Goal: Transaction & Acquisition: Purchase product/service

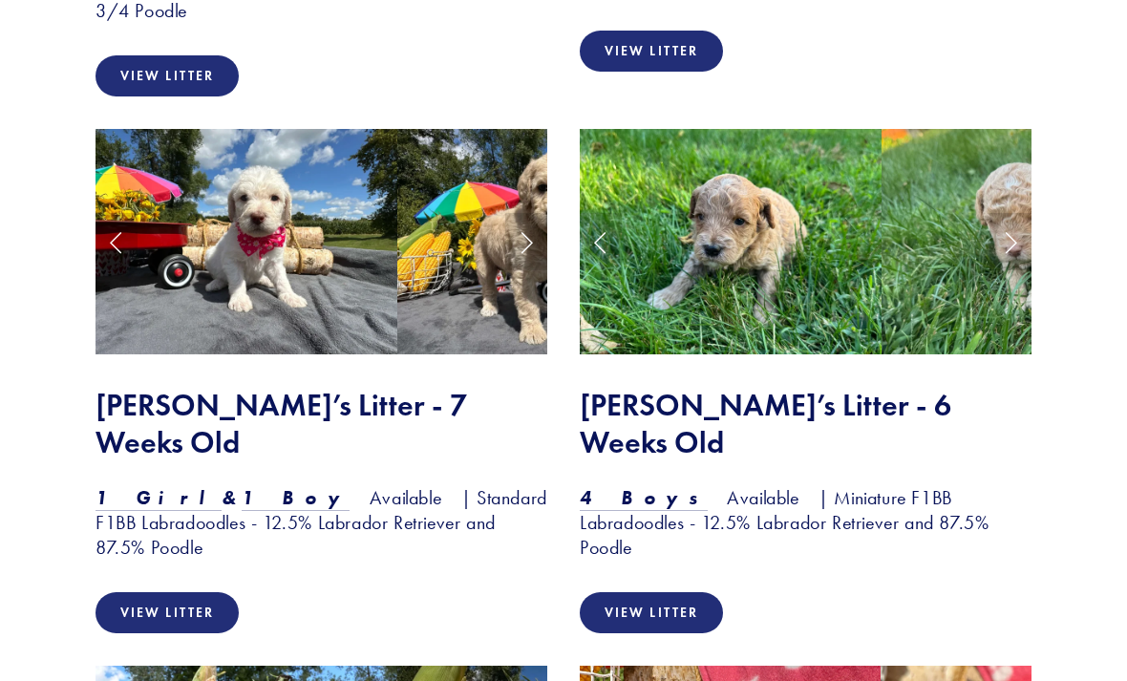
scroll to position [2116, 0]
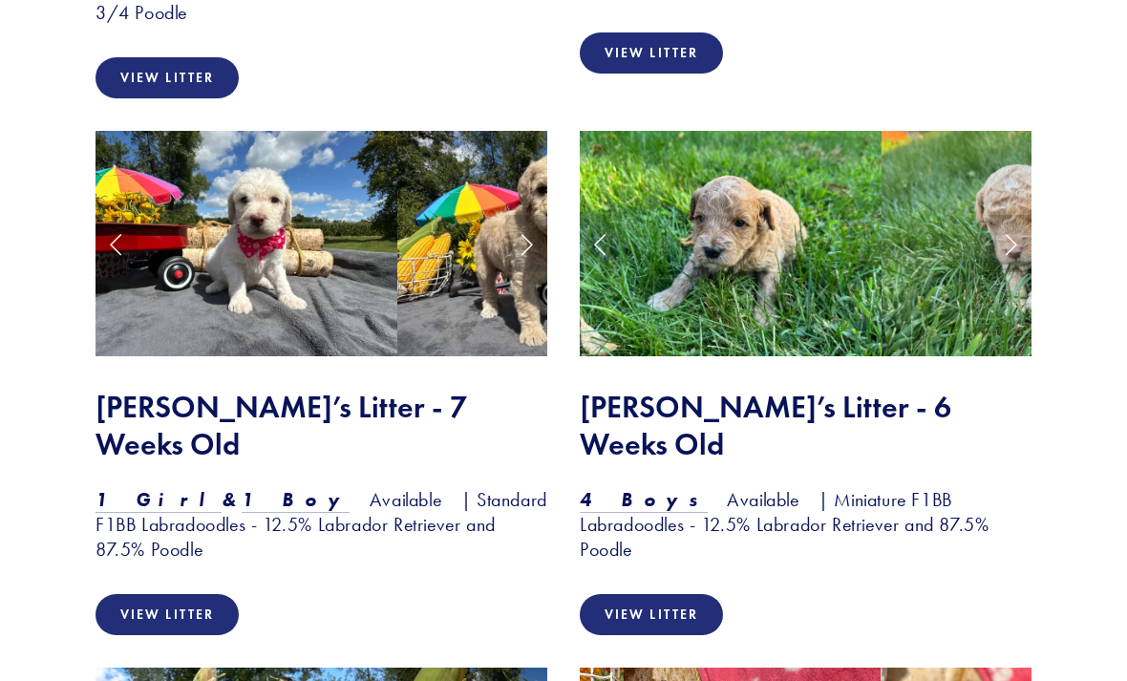
click at [188, 594] on link "View Litter" at bounding box center [167, 614] width 143 height 41
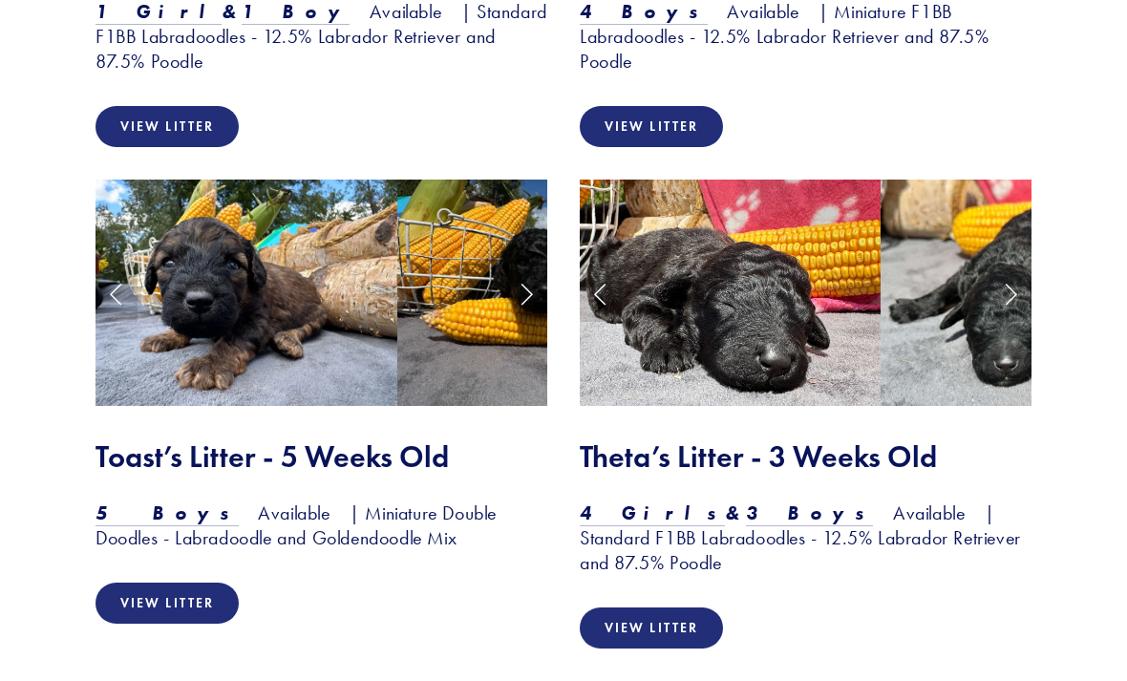
scroll to position [2606, 0]
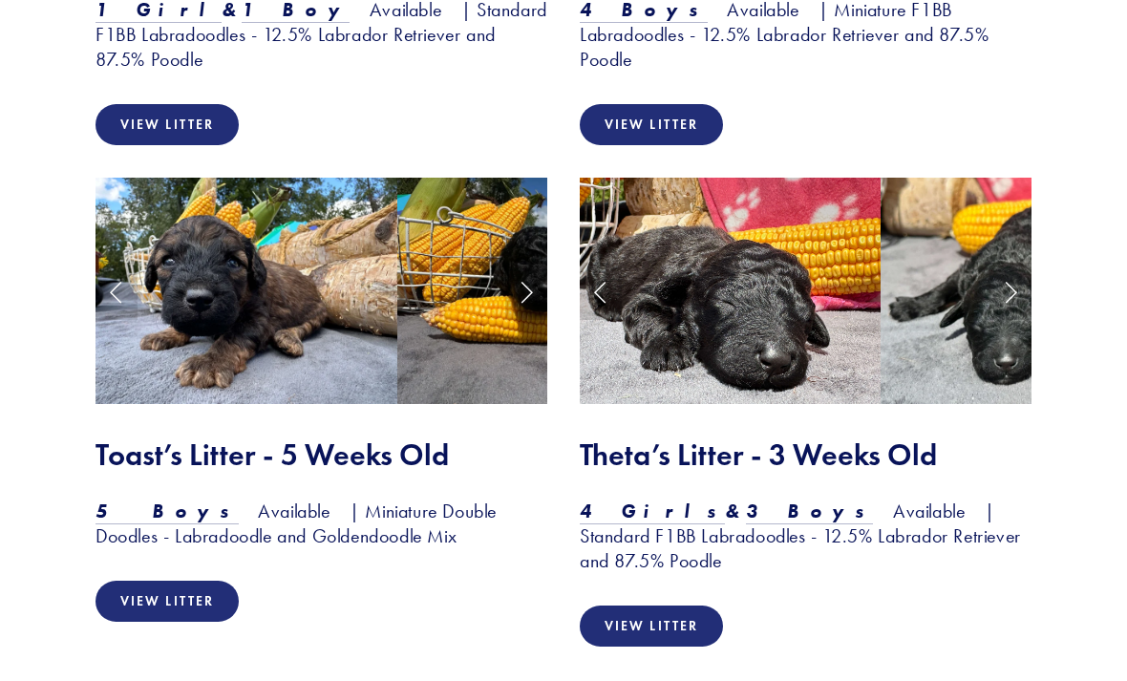
click at [665, 606] on link "View Litter" at bounding box center [651, 626] width 143 height 41
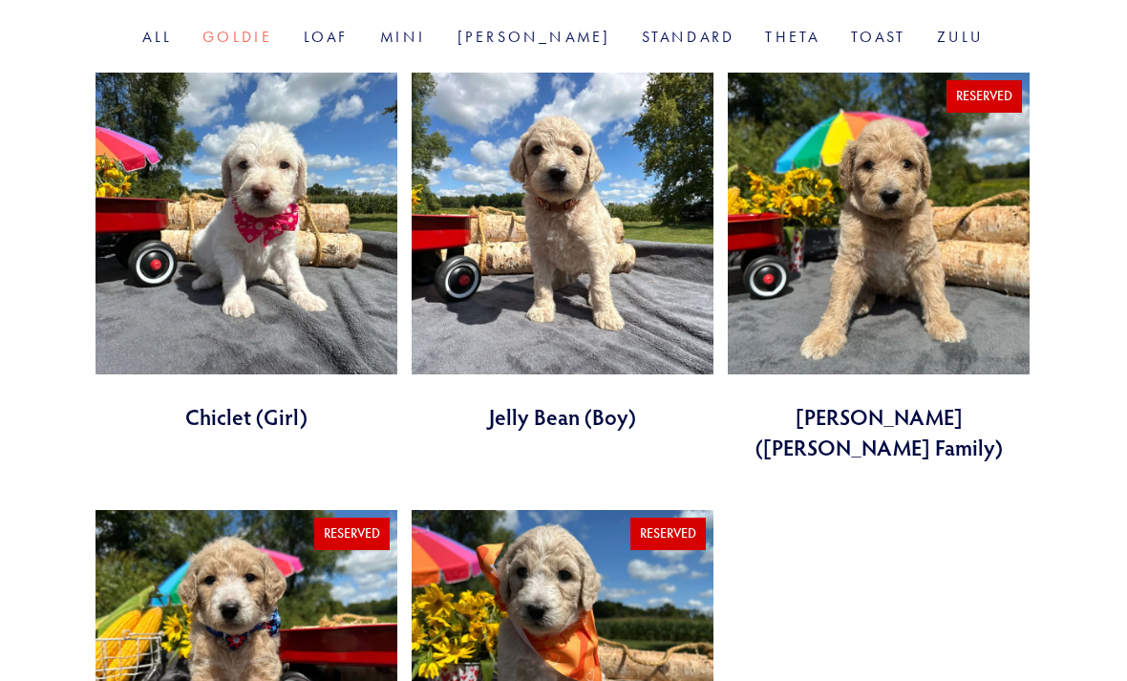
scroll to position [721, 0]
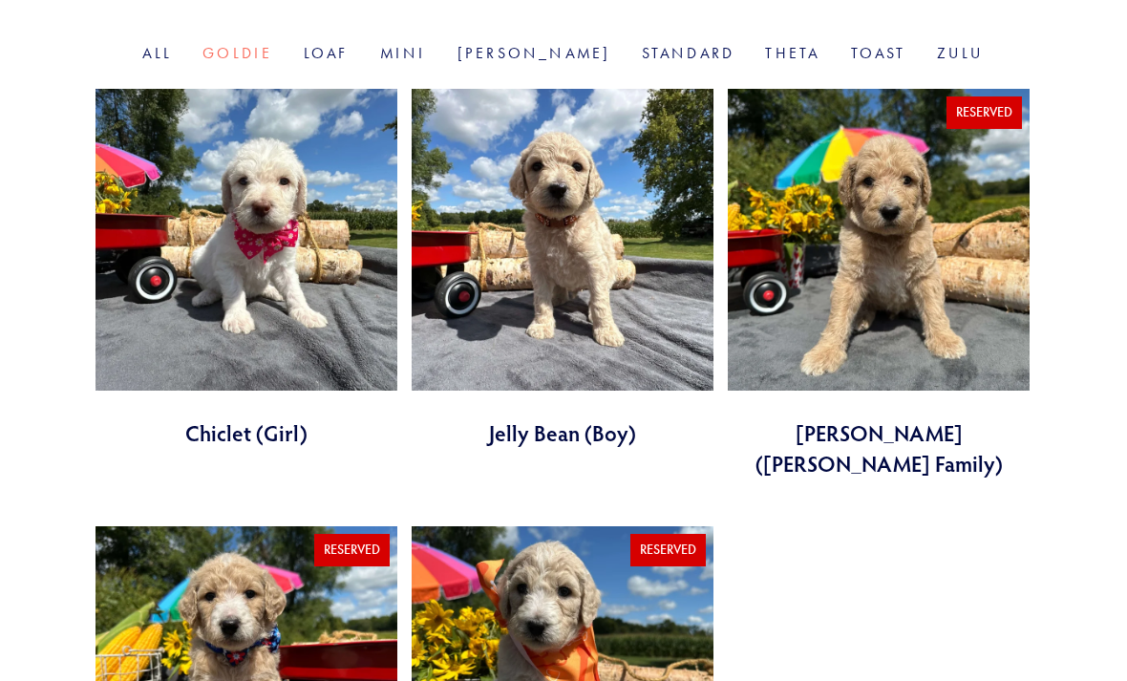
click at [261, 278] on link at bounding box center [247, 269] width 302 height 359
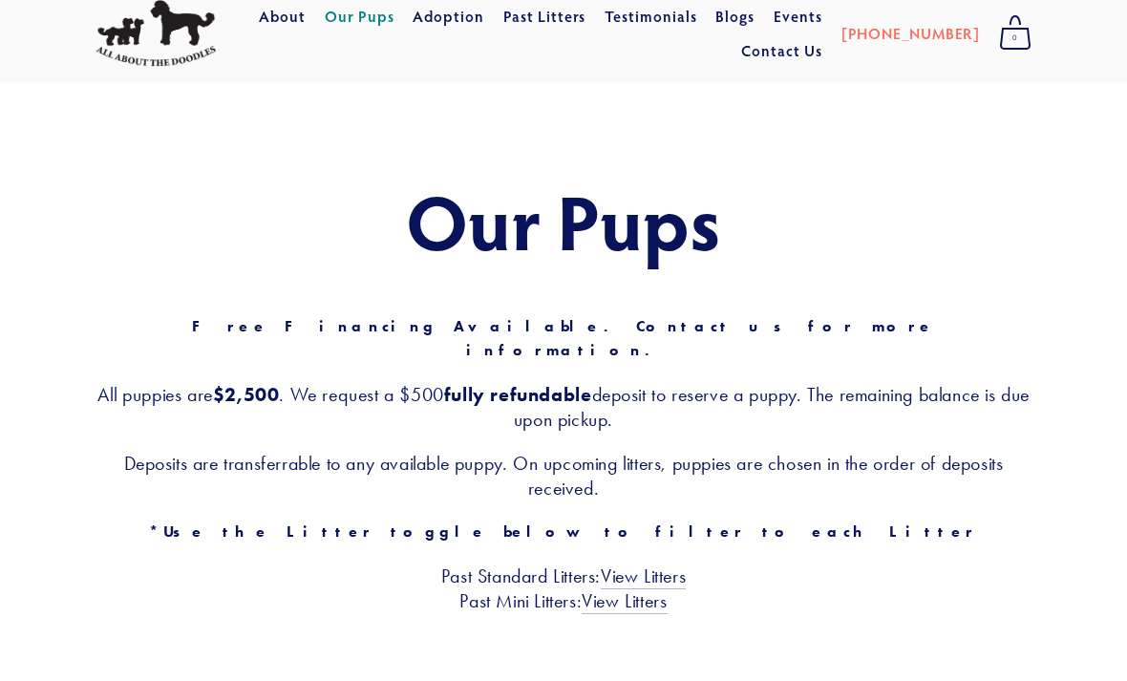
scroll to position [0, 0]
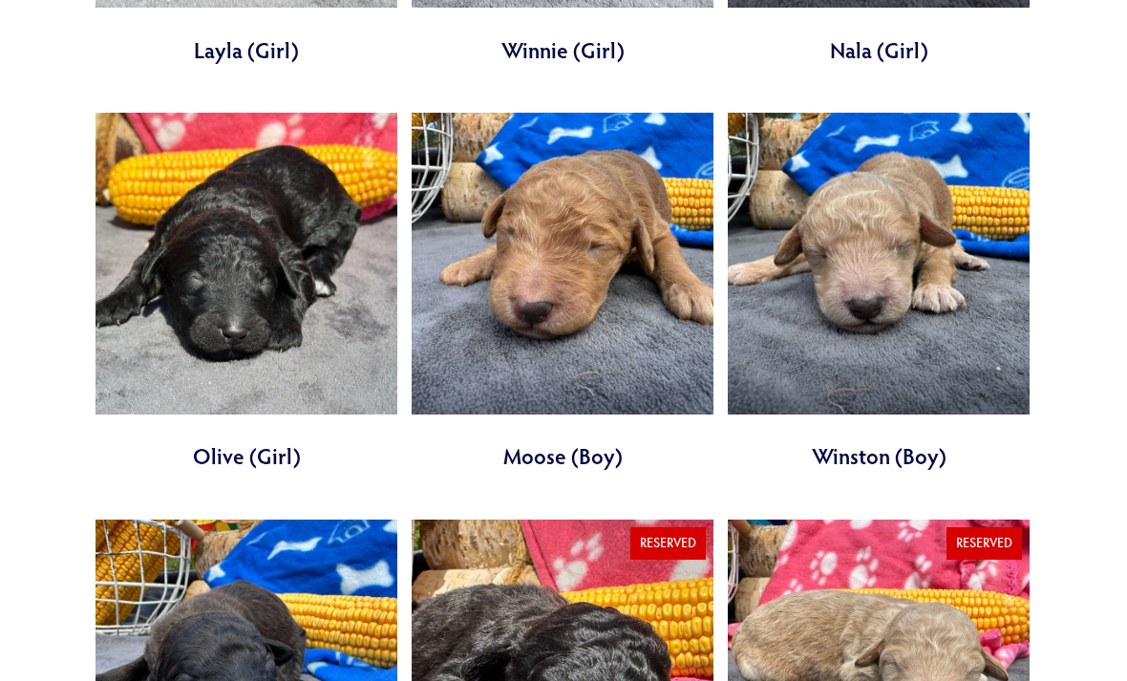
scroll to position [1101, 0]
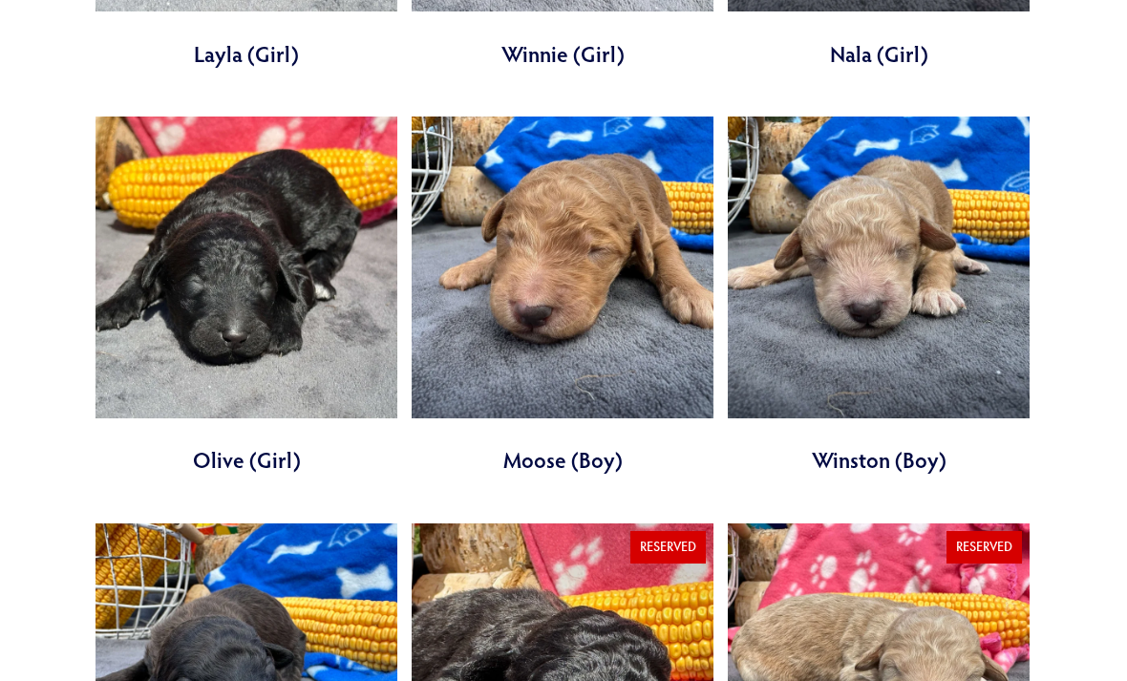
click at [248, 250] on link at bounding box center [247, 296] width 302 height 359
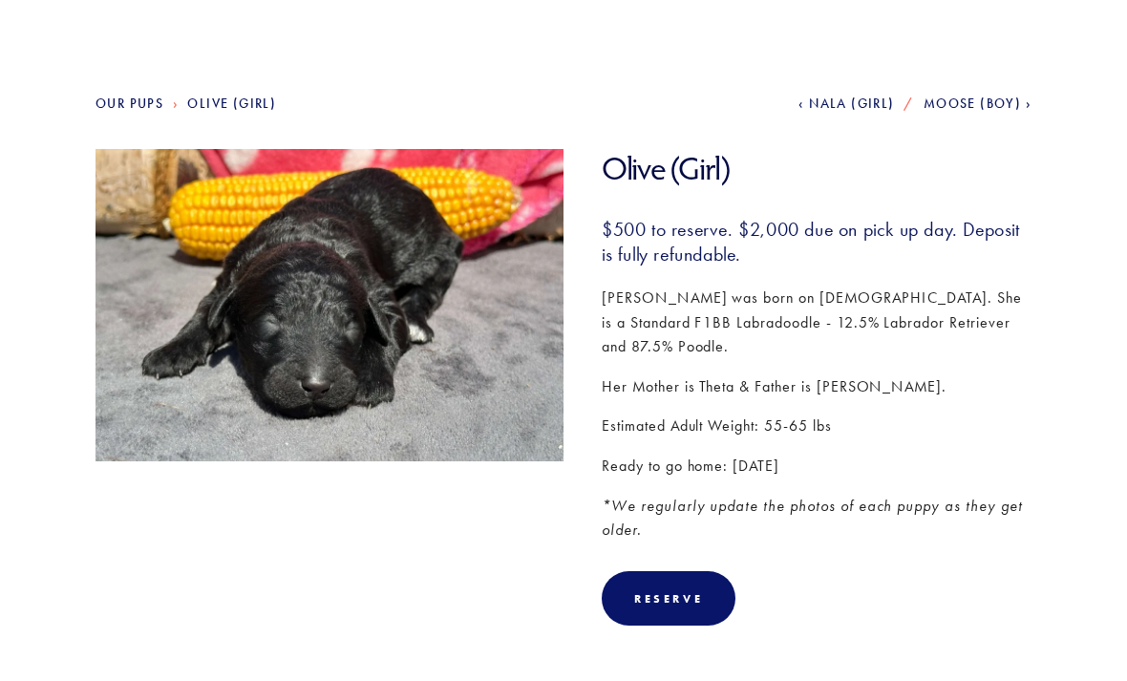
scroll to position [156, 0]
